Goal: Information Seeking & Learning: Find specific fact

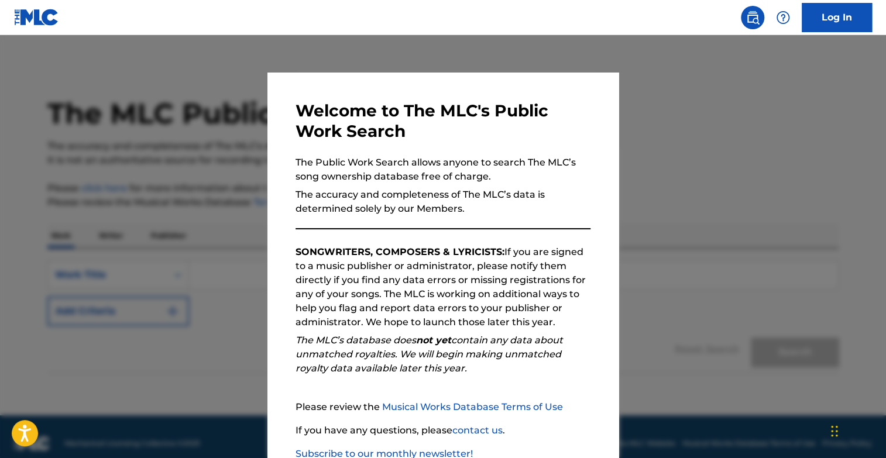
scroll to position [77, 0]
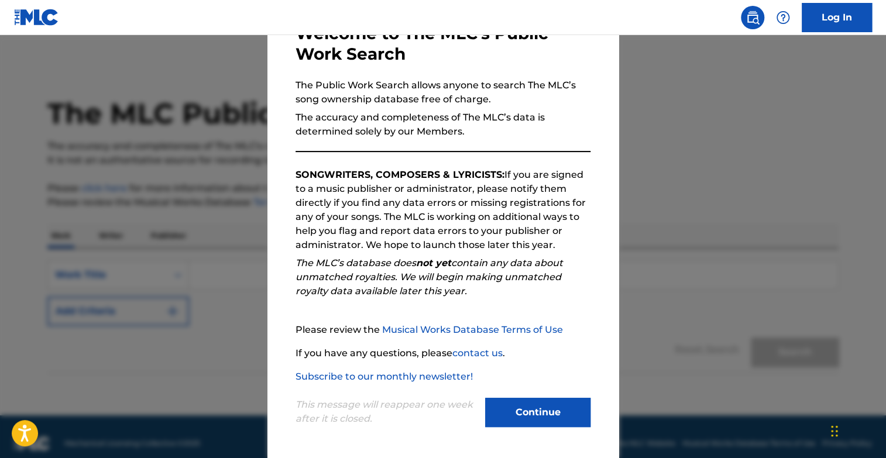
click at [515, 408] on button "Continue" at bounding box center [537, 412] width 105 height 29
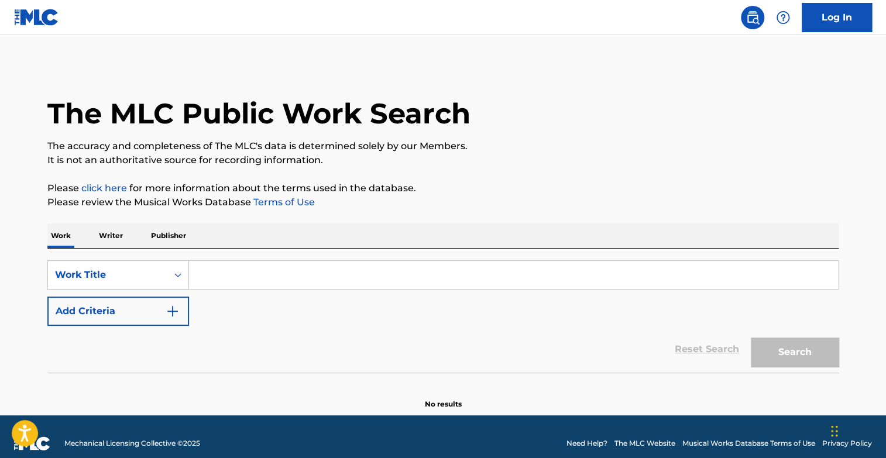
click at [375, 273] on input "Search Form" at bounding box center [513, 275] width 649 height 28
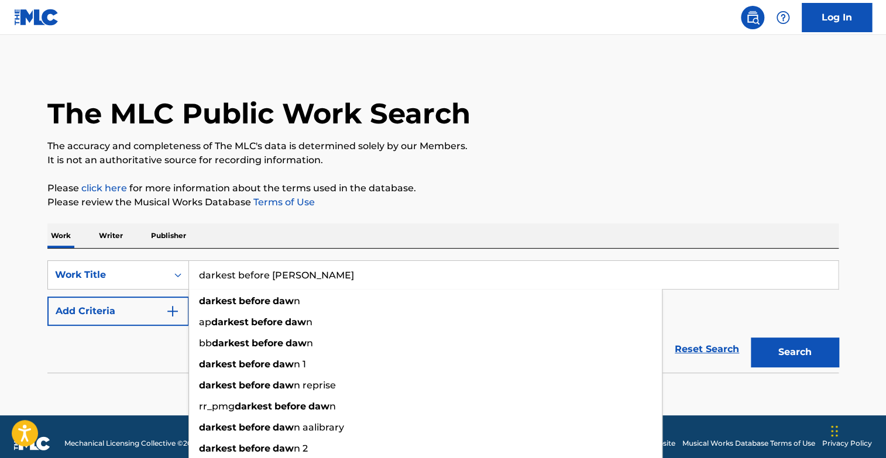
type input "darkest before [PERSON_NAME]"
click at [751, 338] on button "Search" at bounding box center [795, 352] width 88 height 29
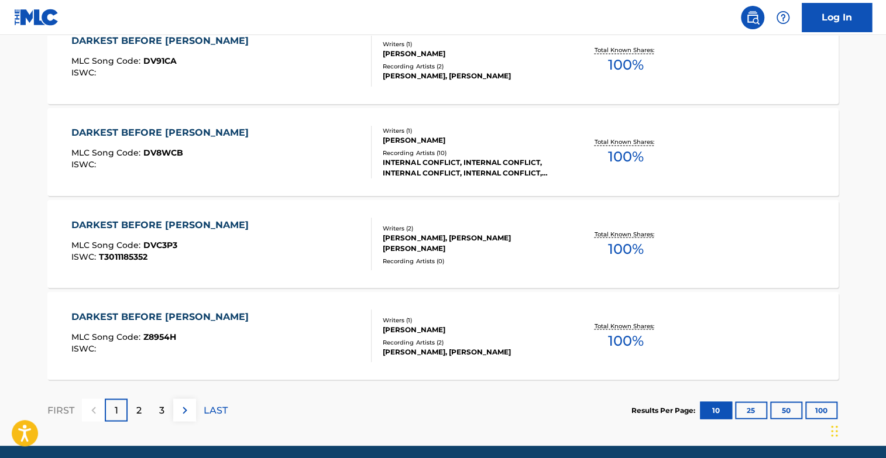
scroll to position [946, 0]
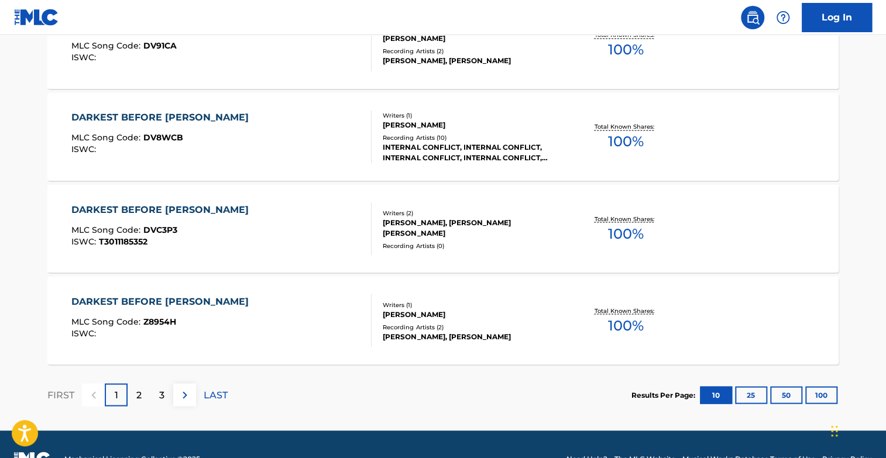
click at [182, 393] on img at bounding box center [185, 395] width 14 height 14
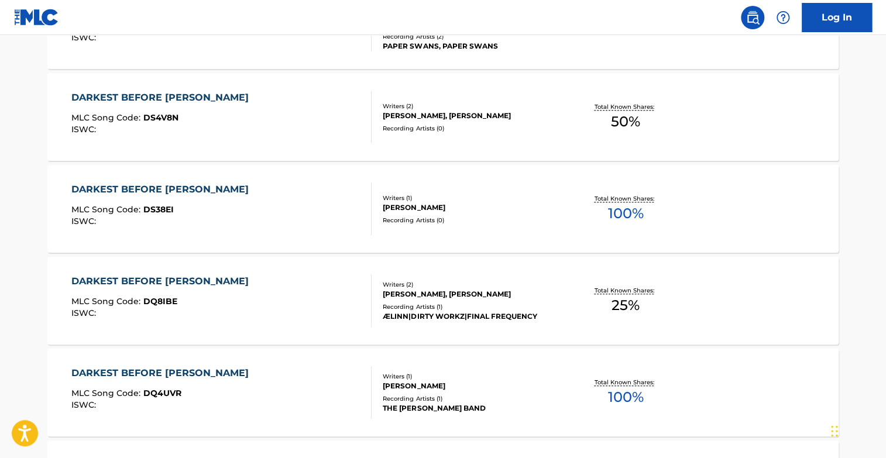
scroll to position [403, 0]
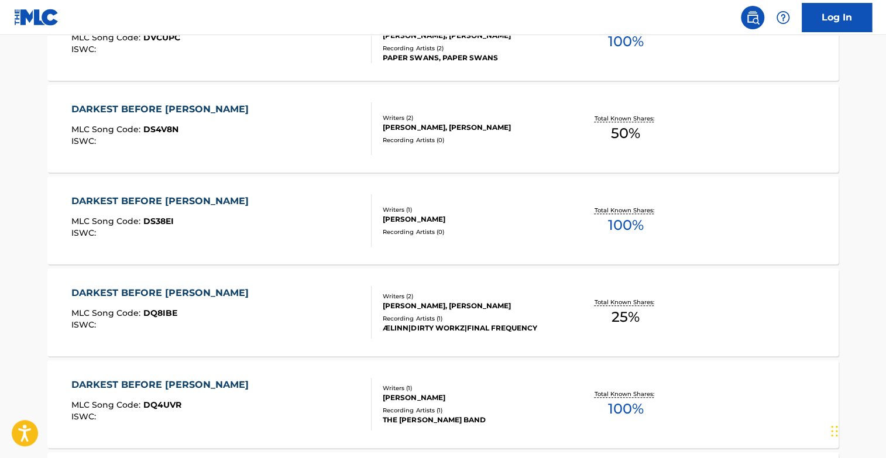
click at [174, 112] on div "DARKEST BEFORE [PERSON_NAME]" at bounding box center [162, 109] width 183 height 14
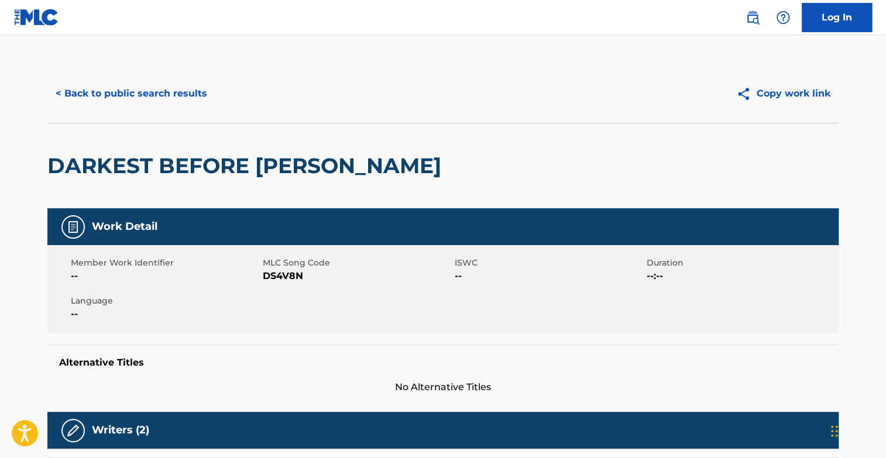
click at [188, 98] on button "< Back to public search results" at bounding box center [131, 93] width 168 height 29
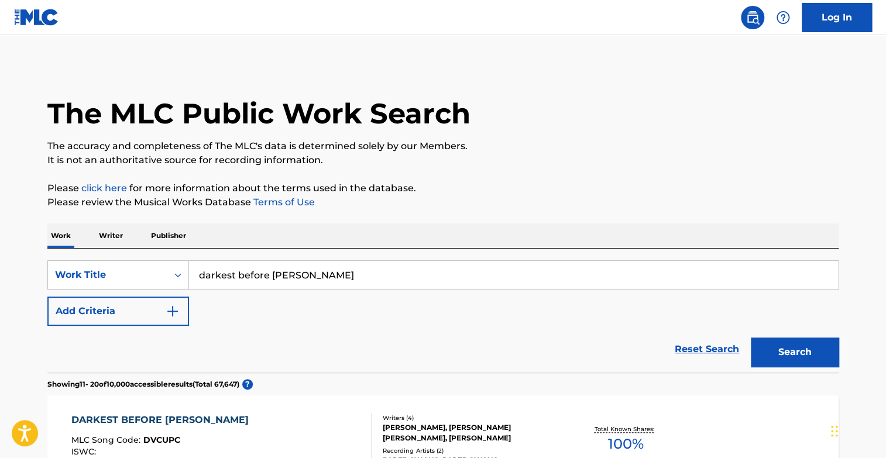
click at [105, 229] on p "Writer" at bounding box center [110, 236] width 31 height 25
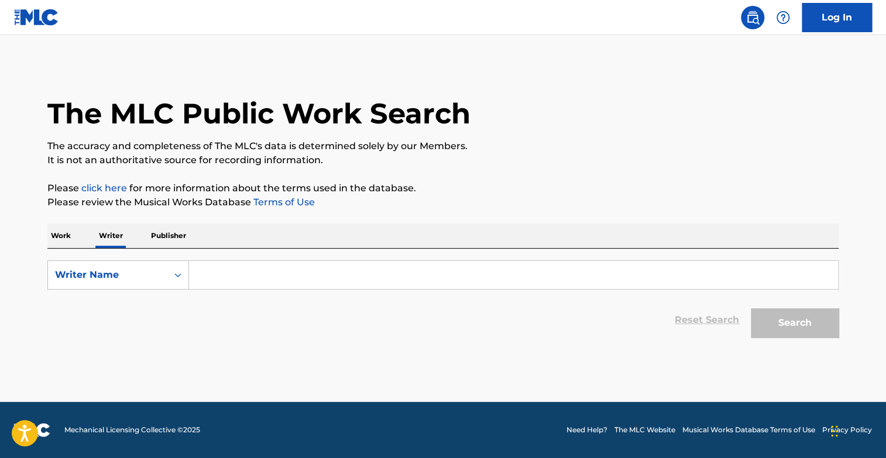
click at [221, 280] on input "Search Form" at bounding box center [513, 275] width 649 height 28
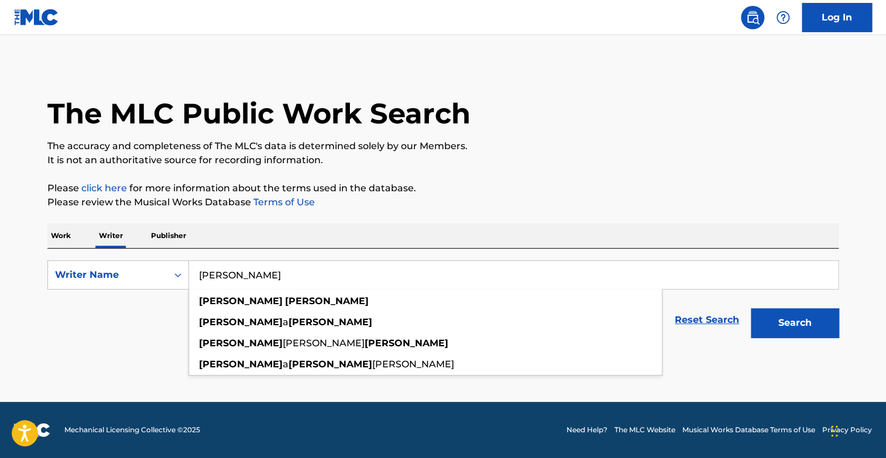
type input "[PERSON_NAME]"
click at [751, 308] on button "Search" at bounding box center [795, 322] width 88 height 29
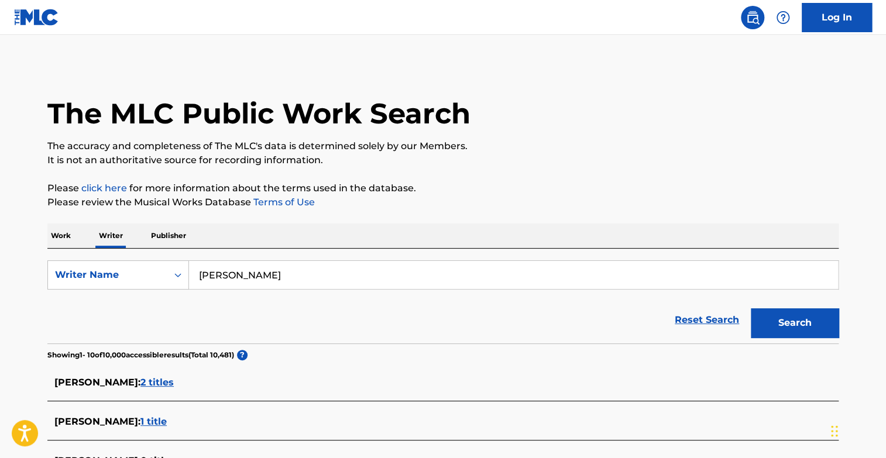
click at [248, 273] on input "[PERSON_NAME]" at bounding box center [513, 275] width 649 height 28
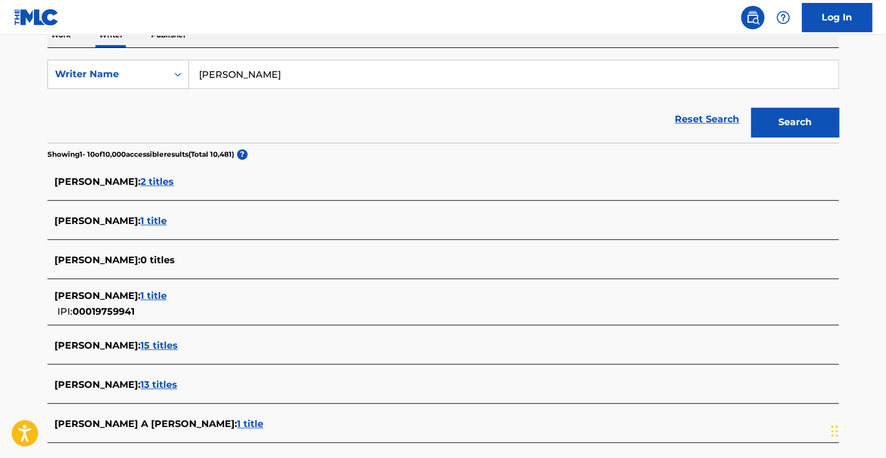
scroll to position [353, 0]
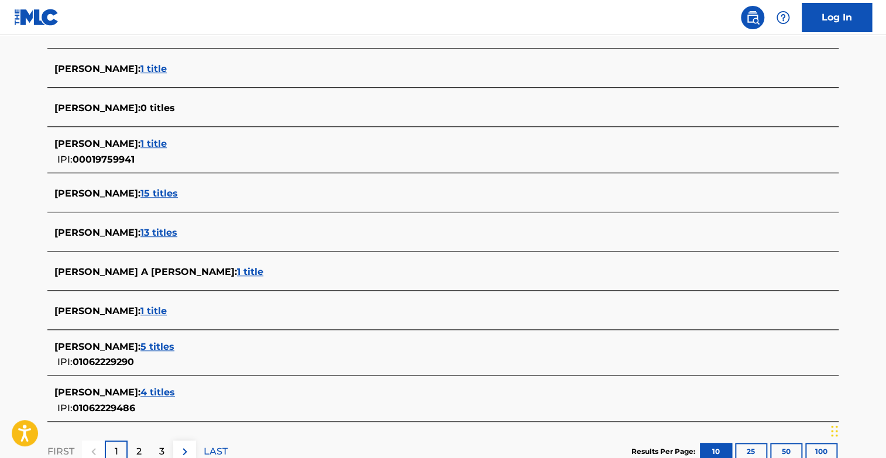
click at [177, 233] on span "13 titles" at bounding box center [158, 232] width 37 height 11
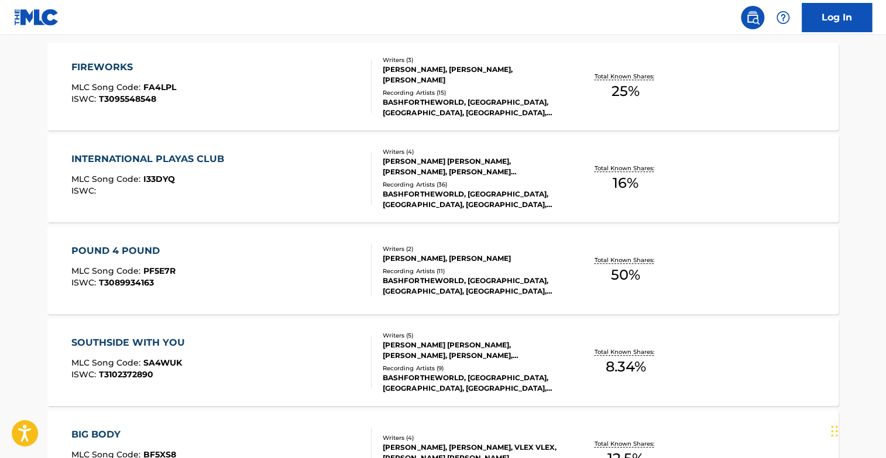
click at [94, 64] on div "FIREWORKS" at bounding box center [123, 67] width 105 height 14
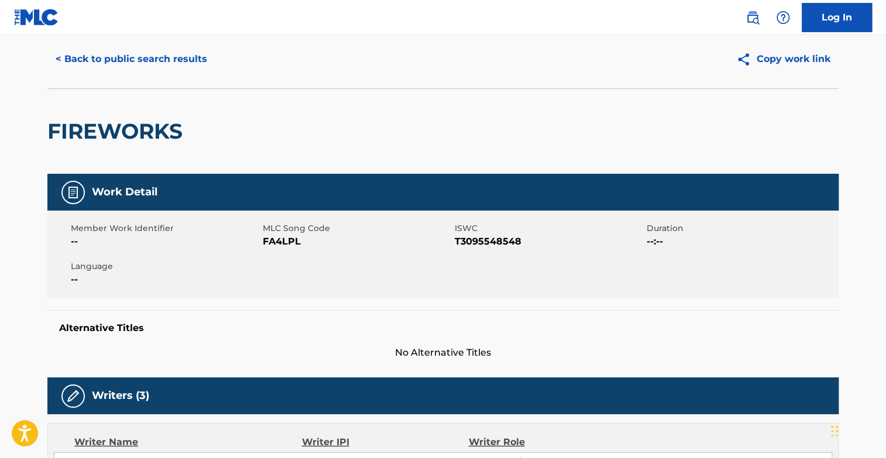
scroll to position [23, 0]
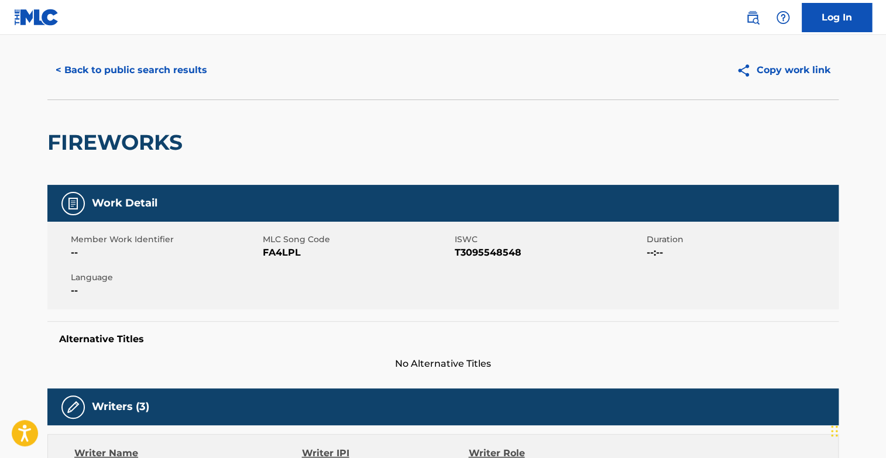
click at [139, 82] on button "< Back to public search results" at bounding box center [131, 70] width 168 height 29
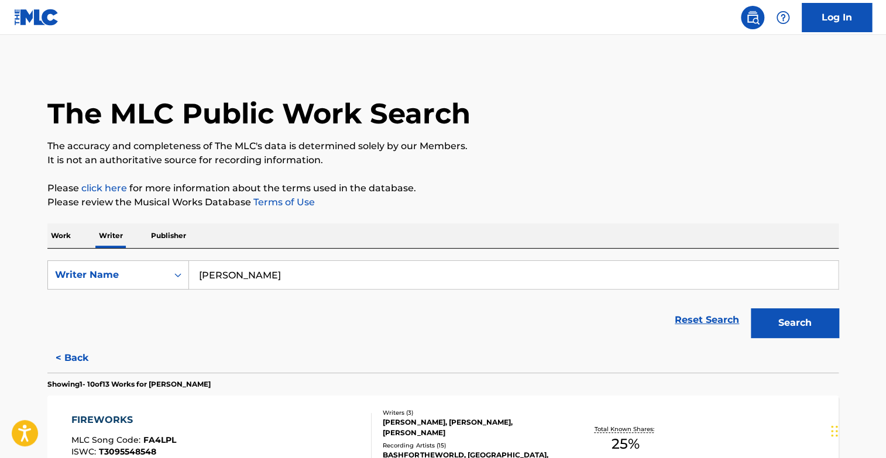
click at [63, 239] on p "Work" at bounding box center [60, 236] width 27 height 25
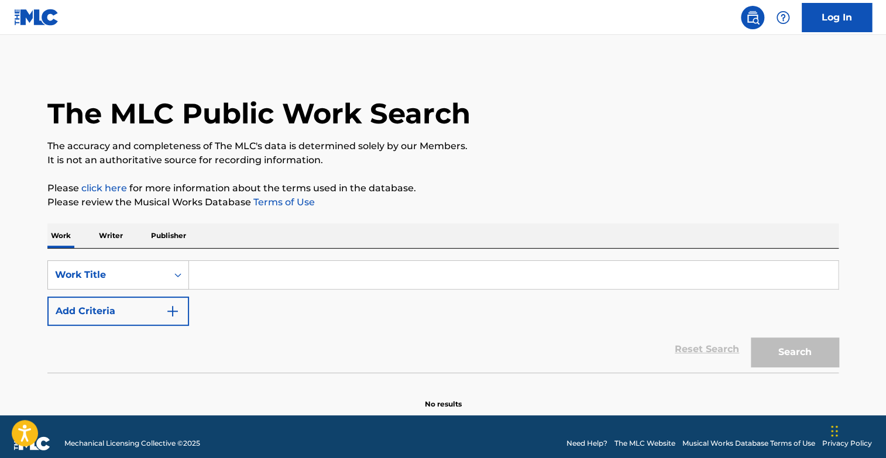
click at [250, 273] on input "Search Form" at bounding box center [513, 275] width 649 height 28
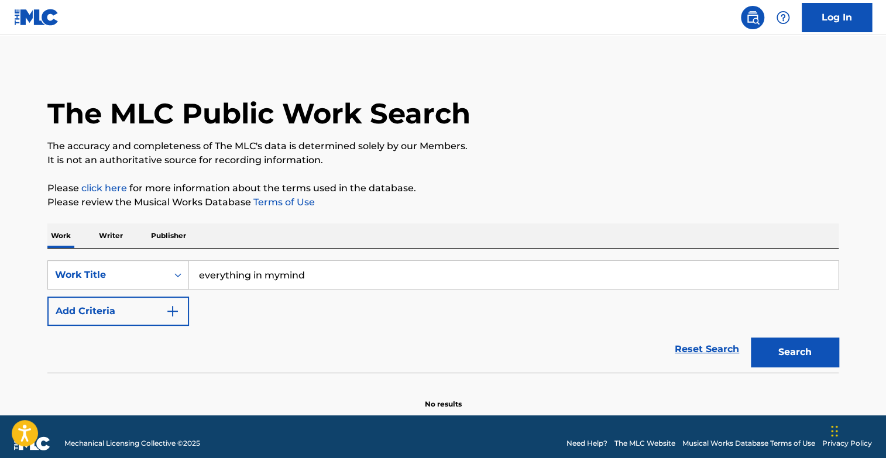
click at [751, 338] on button "Search" at bounding box center [795, 352] width 88 height 29
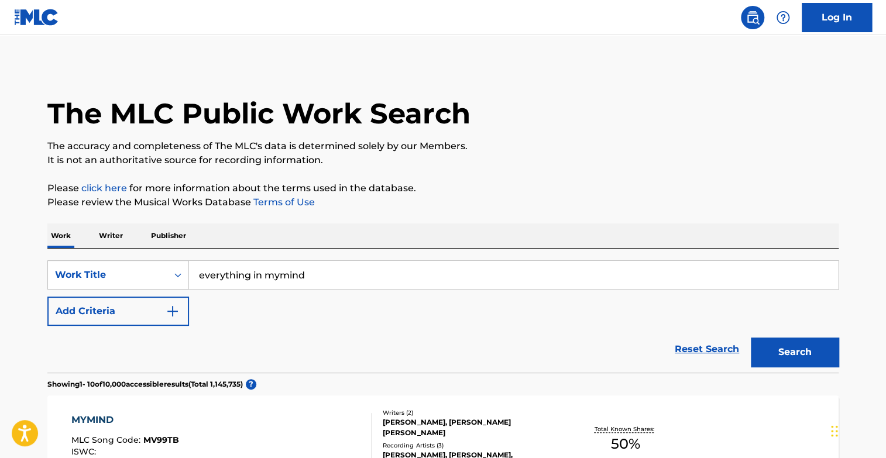
click at [277, 277] on input "everything in mymind" at bounding box center [513, 275] width 649 height 28
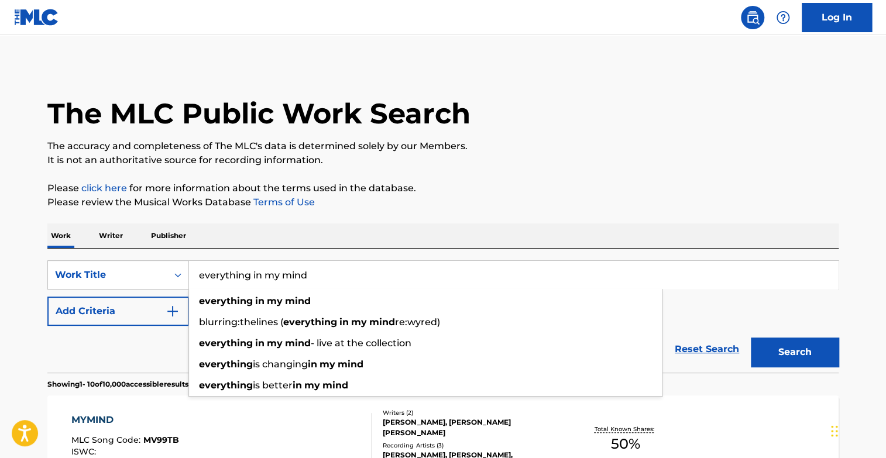
type input "everything in my mind"
click at [751, 338] on button "Search" at bounding box center [795, 352] width 88 height 29
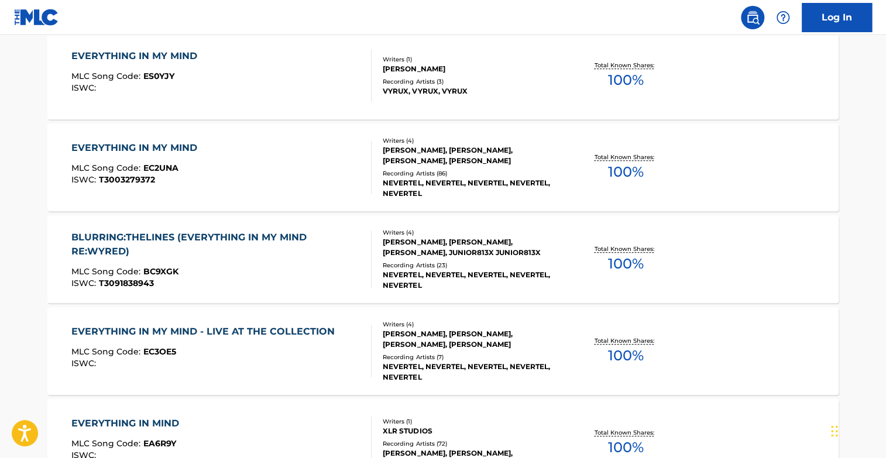
scroll to position [375, 0]
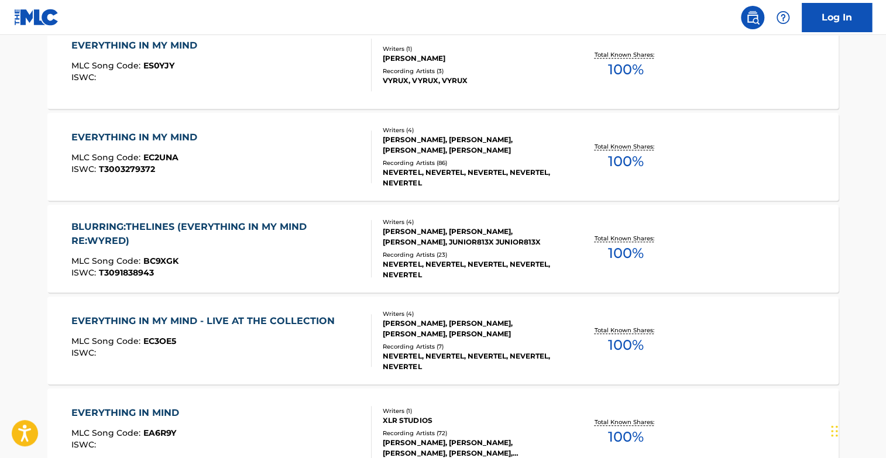
click at [162, 133] on div "EVERYTHING IN MY MIND" at bounding box center [137, 137] width 132 height 14
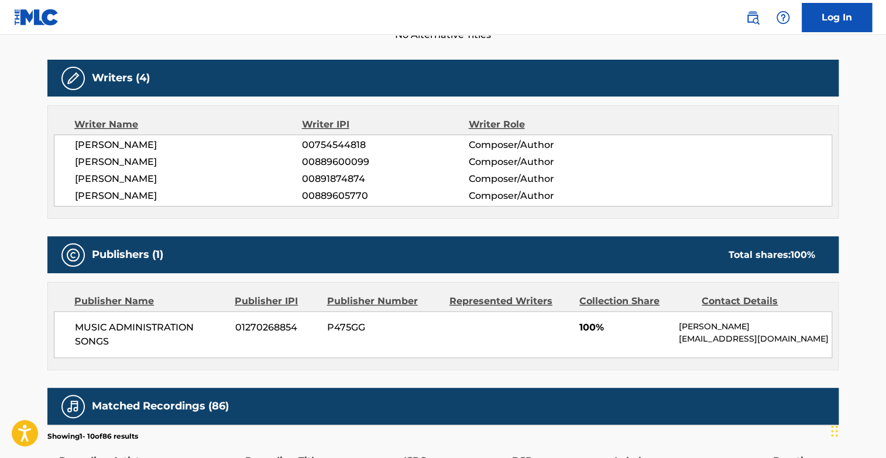
scroll to position [321, 0]
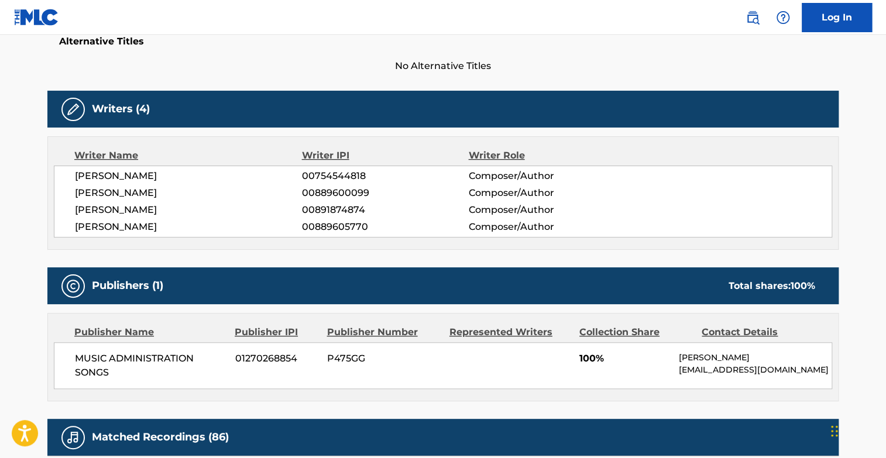
click at [423, 406] on div "Work Detail Member Work Identifier -- MLC Song Code EC2UNA ISWC T3003279372 Dur…" at bounding box center [442, 362] width 791 height 950
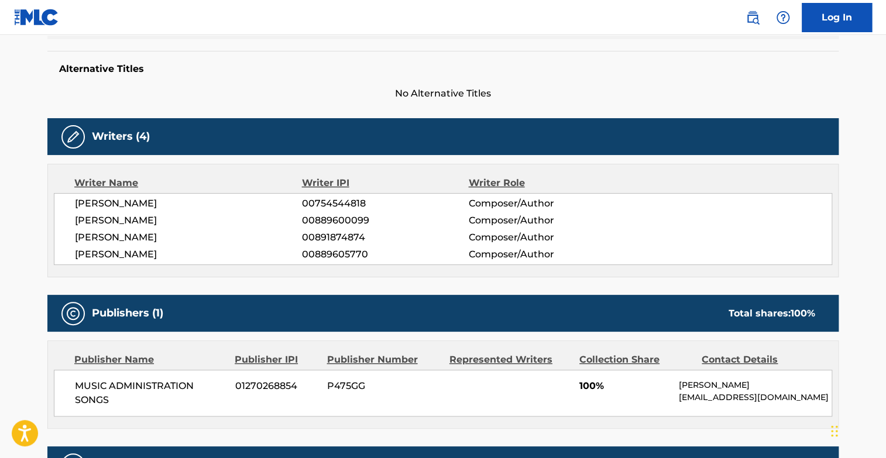
scroll to position [293, 0]
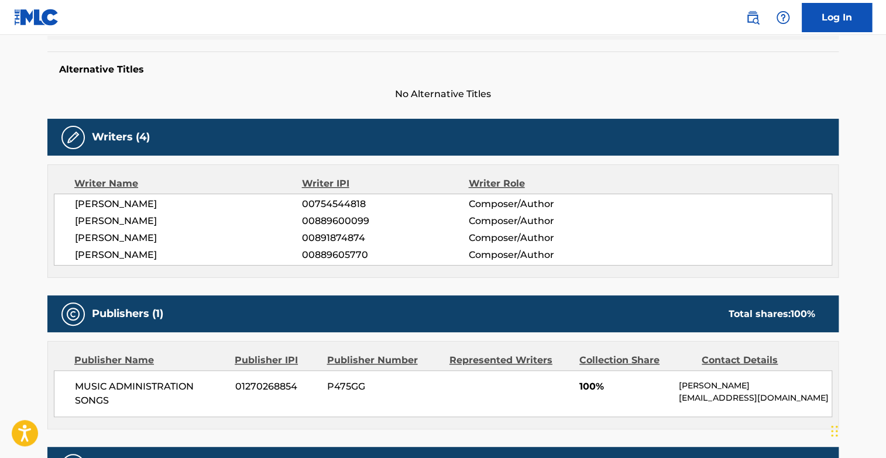
click at [15, 300] on main "< Back to public search results Copy work link EVERYTHING IN MY MIND Work Detai…" at bounding box center [443, 313] width 886 height 1142
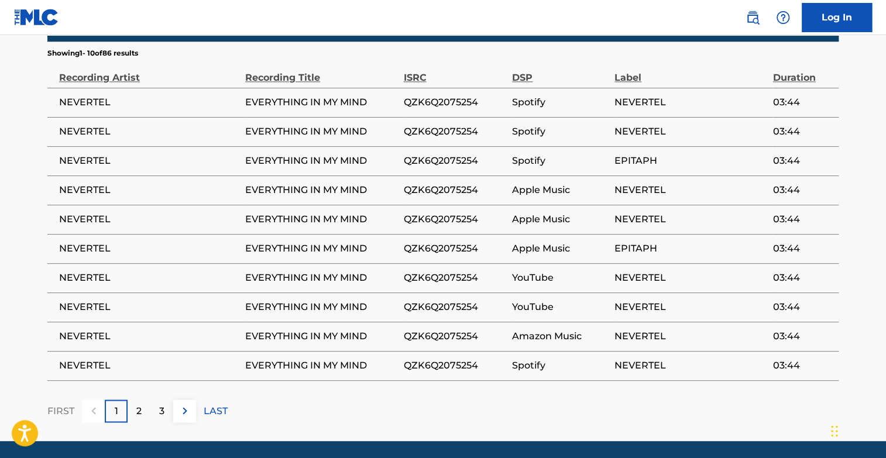
scroll to position [735, 0]
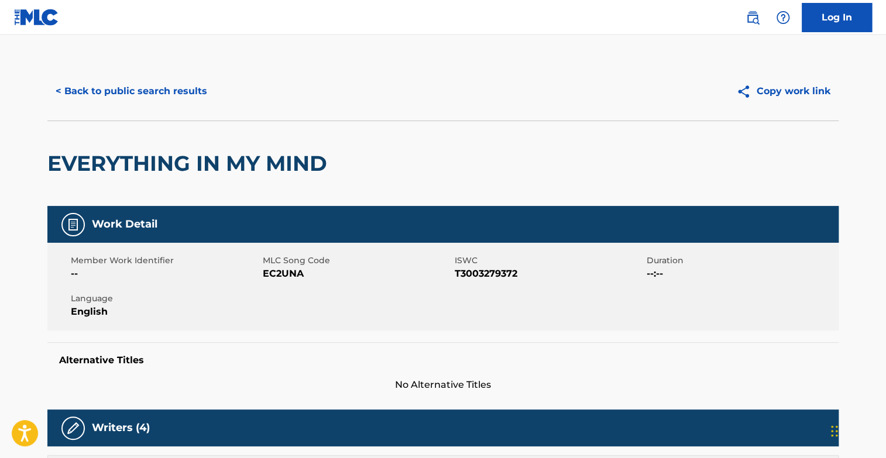
click at [116, 84] on button "< Back to public search results" at bounding box center [131, 91] width 168 height 29
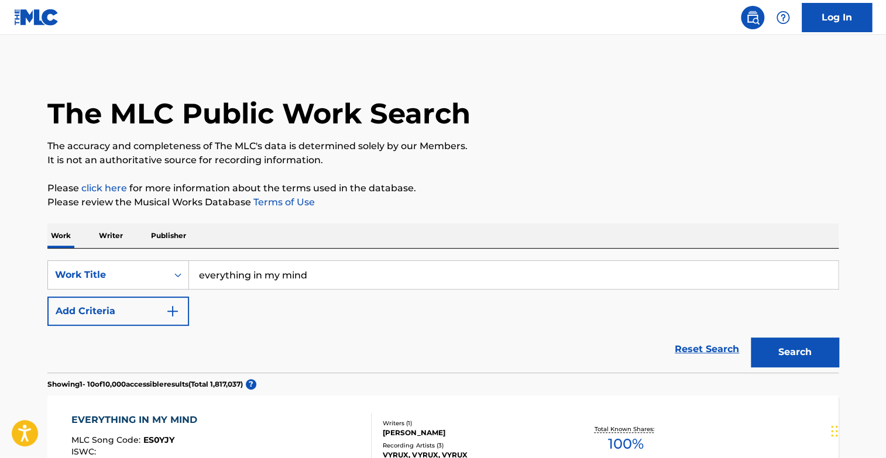
click at [252, 269] on input "everything in my mind" at bounding box center [513, 275] width 649 height 28
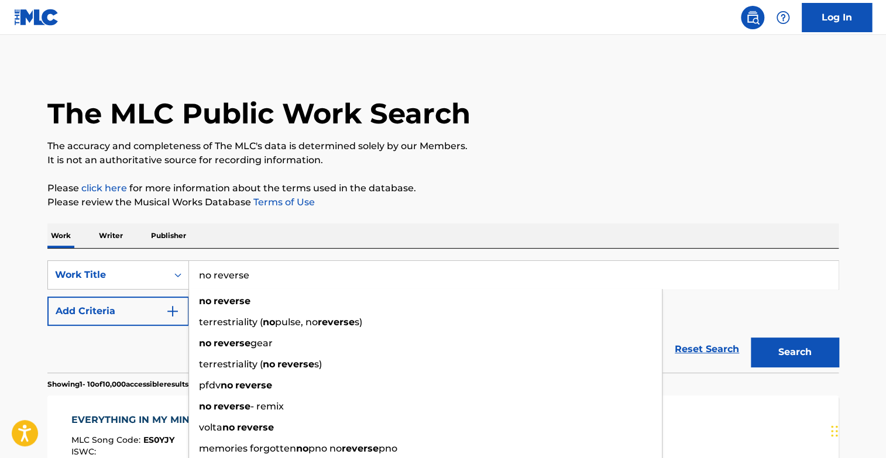
type input "no reverse"
click at [751, 338] on button "Search" at bounding box center [795, 352] width 88 height 29
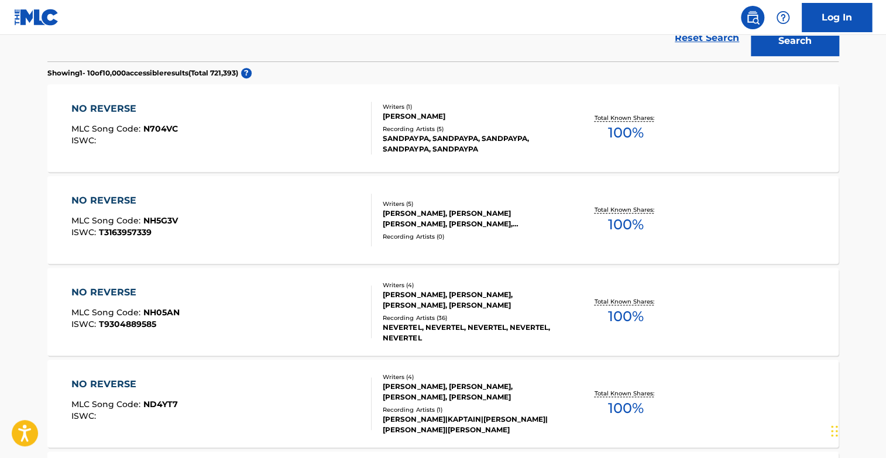
scroll to position [346, 0]
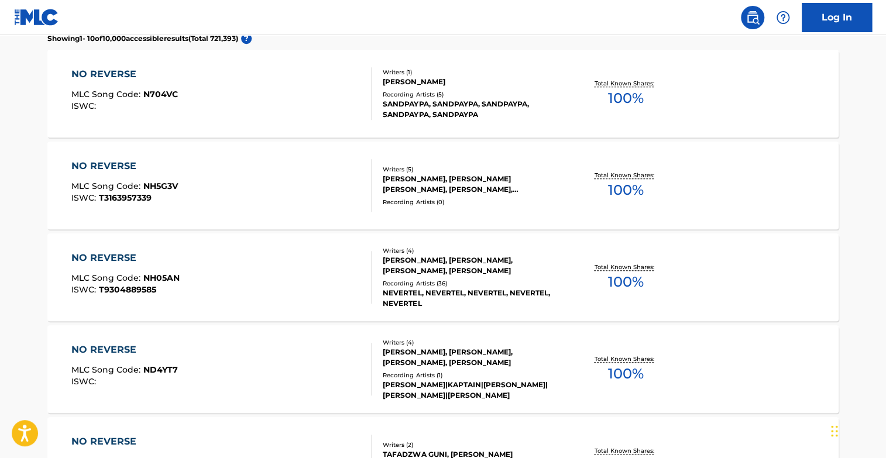
click at [87, 255] on div "NO REVERSE" at bounding box center [125, 258] width 108 height 14
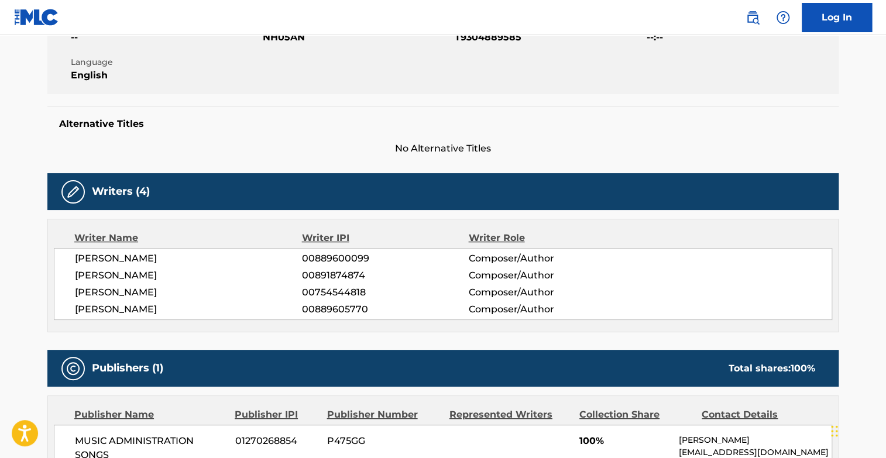
scroll to position [238, 0]
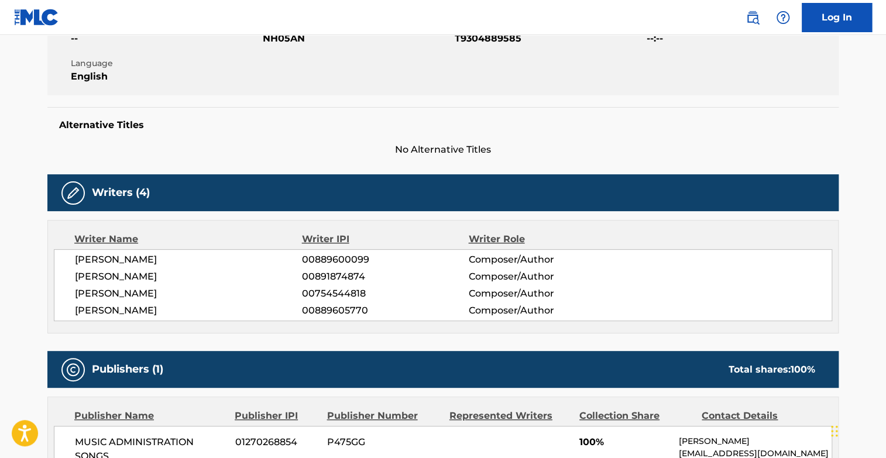
click at [15, 272] on main "< Back to public search results Copy work link NO REVERSE Work Detail Member Wo…" at bounding box center [443, 369] width 886 height 1142
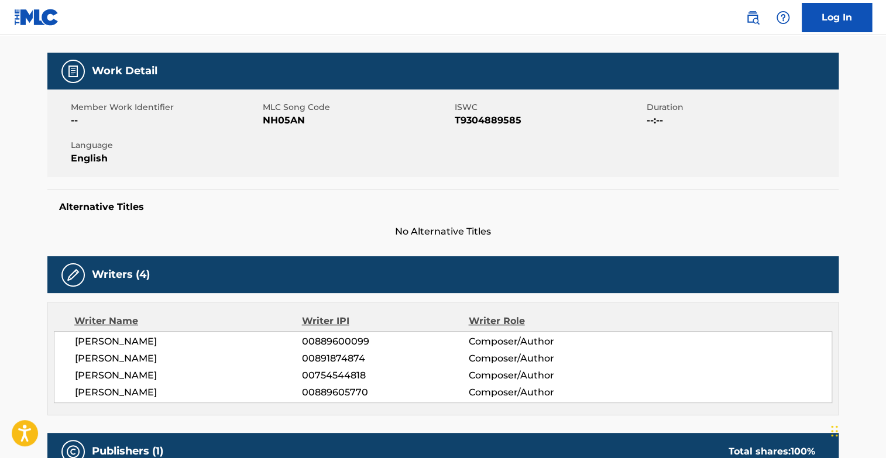
scroll to position [154, 0]
